Goal: Transaction & Acquisition: Purchase product/service

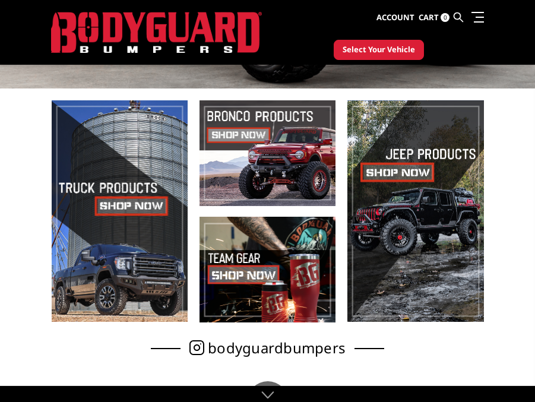
scroll to position [283, 0]
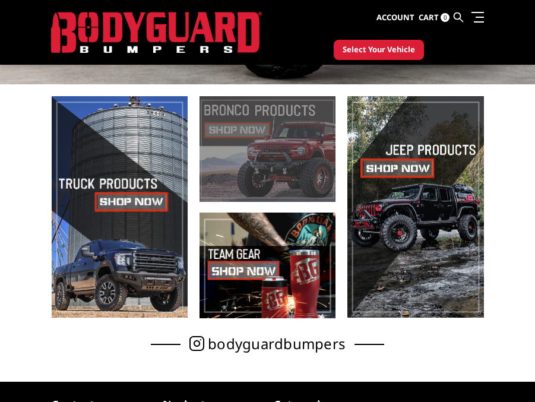
click at [277, 140] on span at bounding box center [268, 149] width 136 height 106
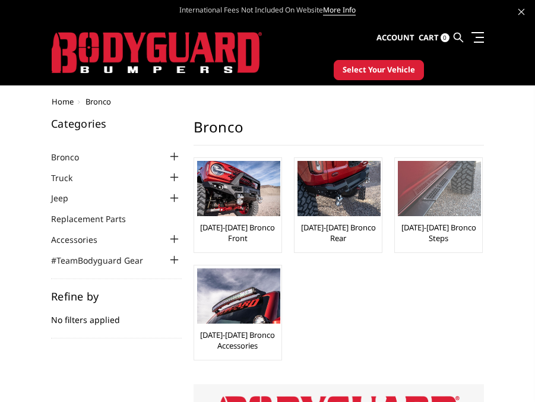
click at [421, 198] on img at bounding box center [439, 188] width 83 height 55
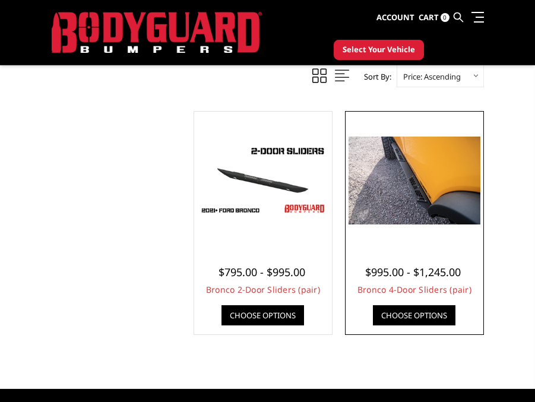
scroll to position [292, 0]
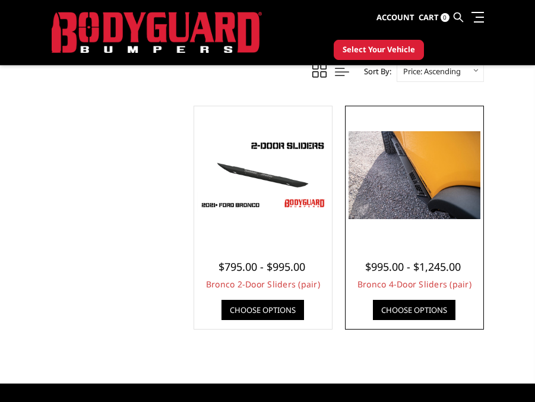
click at [413, 271] on span "$995.00 - $1,245.00" at bounding box center [413, 267] width 96 height 14
click at [423, 306] on link "Choose Options" at bounding box center [414, 310] width 83 height 20
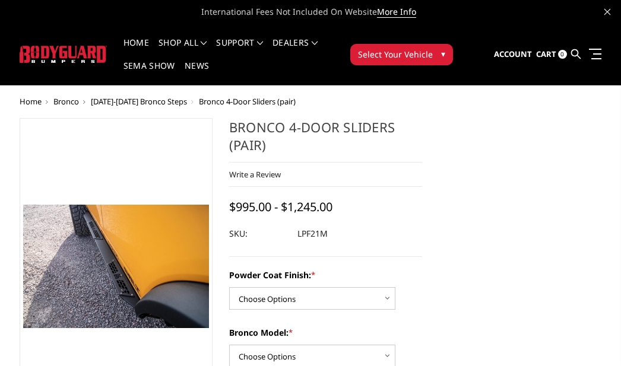
click at [74, 48] on img at bounding box center [63, 54] width 87 height 17
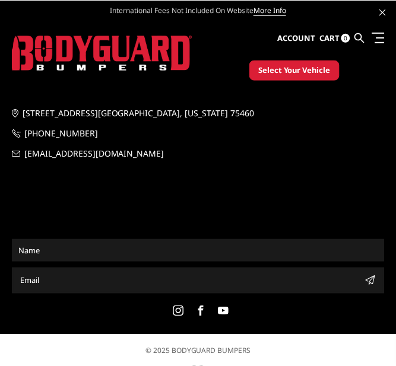
scroll to position [411, 0]
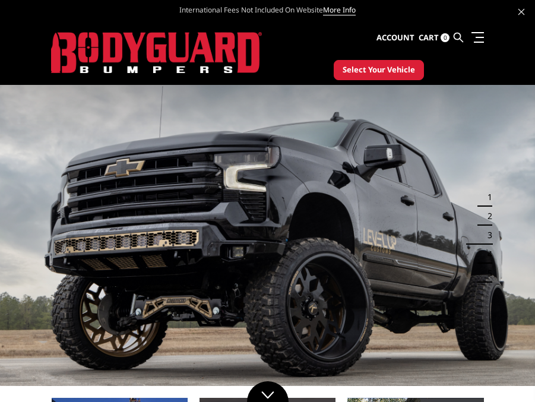
click at [158, 45] on img at bounding box center [156, 53] width 211 height 42
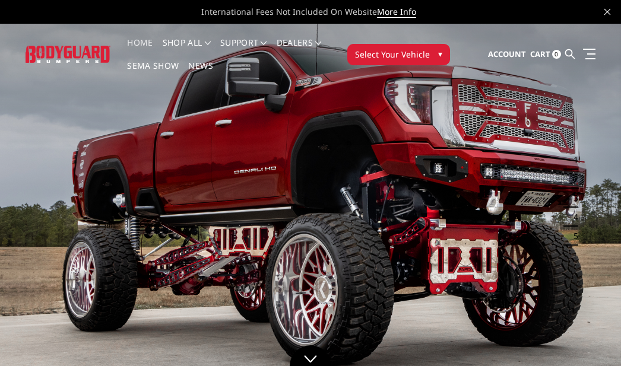
click at [487, 164] on img at bounding box center [310, 198] width 621 height 349
